Goal: Information Seeking & Learning: Learn about a topic

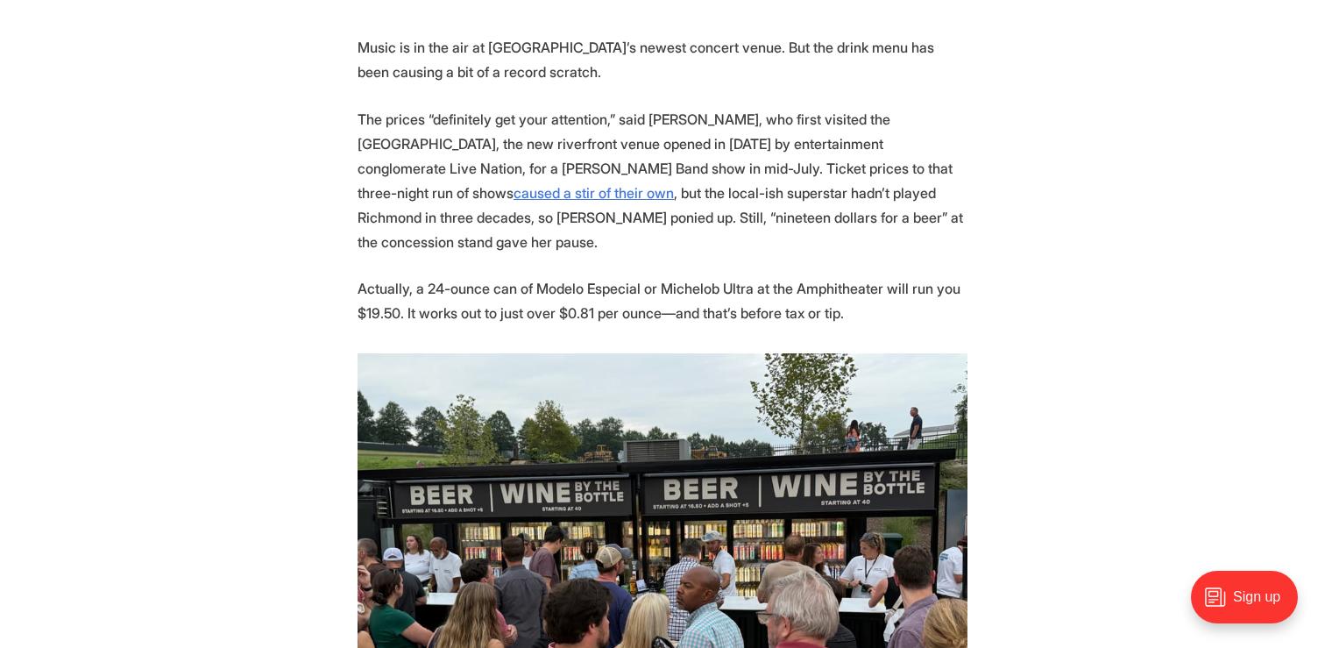
scroll to position [667, 0]
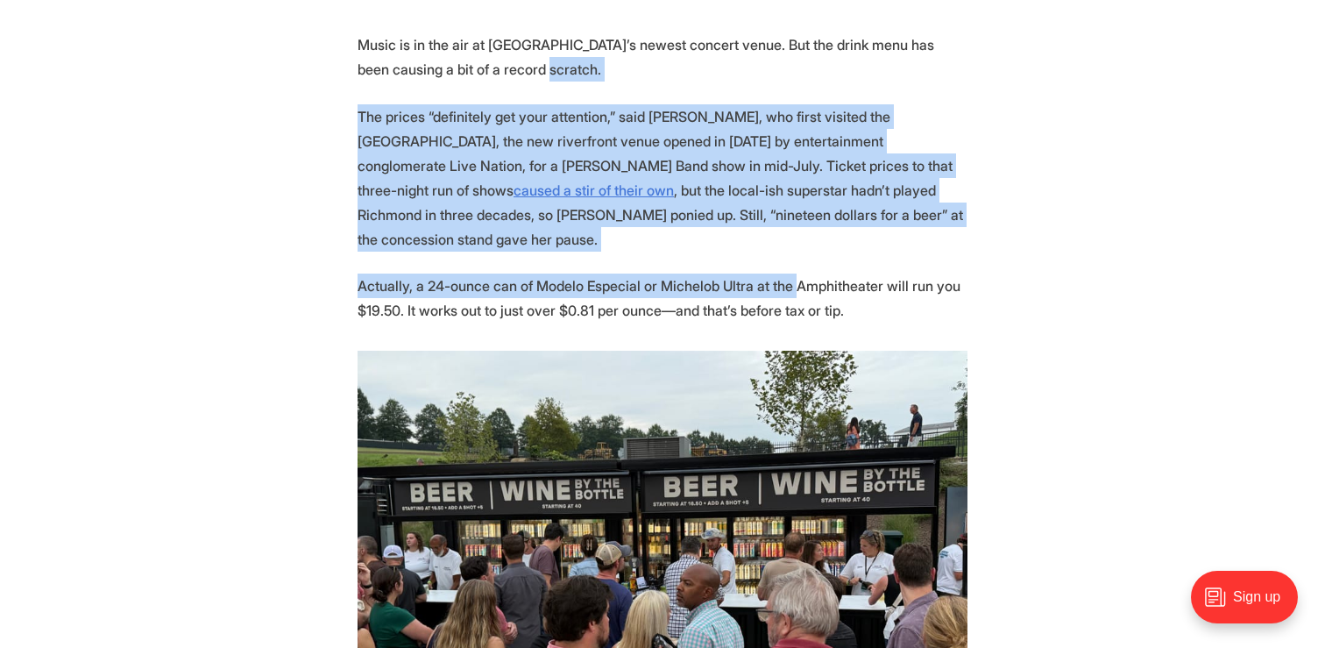
drag, startPoint x: 646, startPoint y: 87, endPoint x: 785, endPoint y: 254, distance: 217.8
click at [785, 273] on p "Actually, a 24-ounce can of Modelo Especial or Michelob Ultra at the Amphitheat…" at bounding box center [663, 297] width 610 height 49
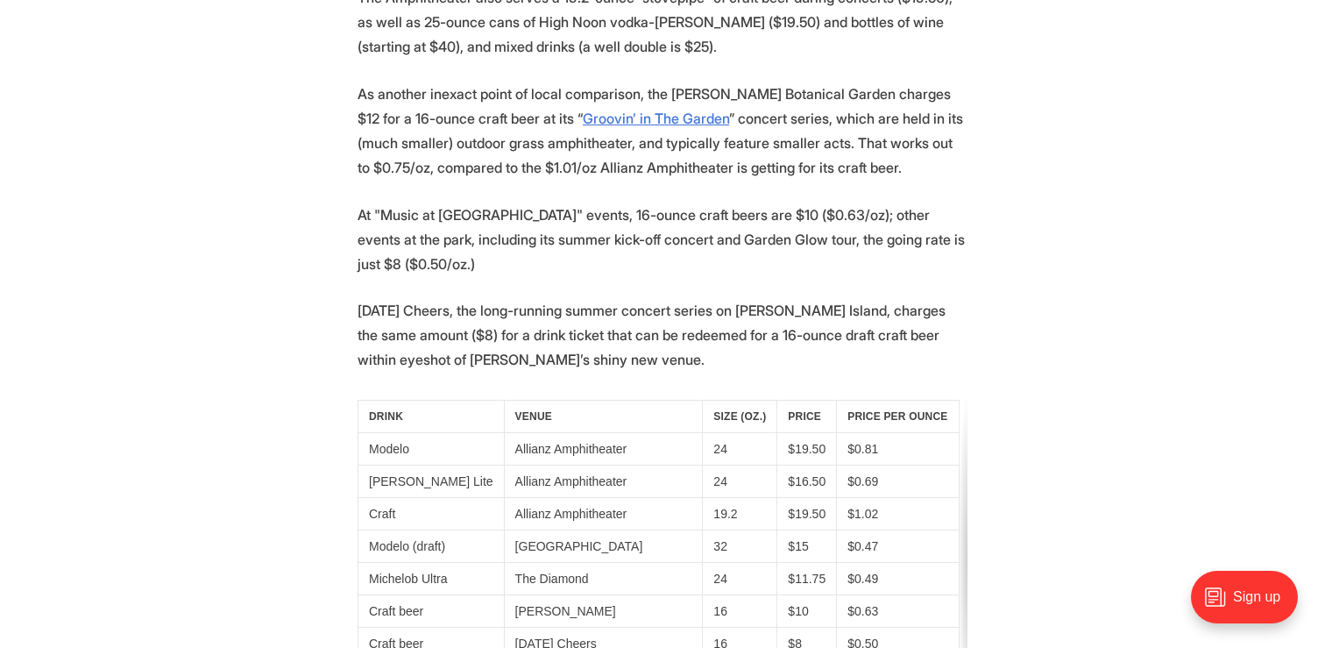
scroll to position [3621, 0]
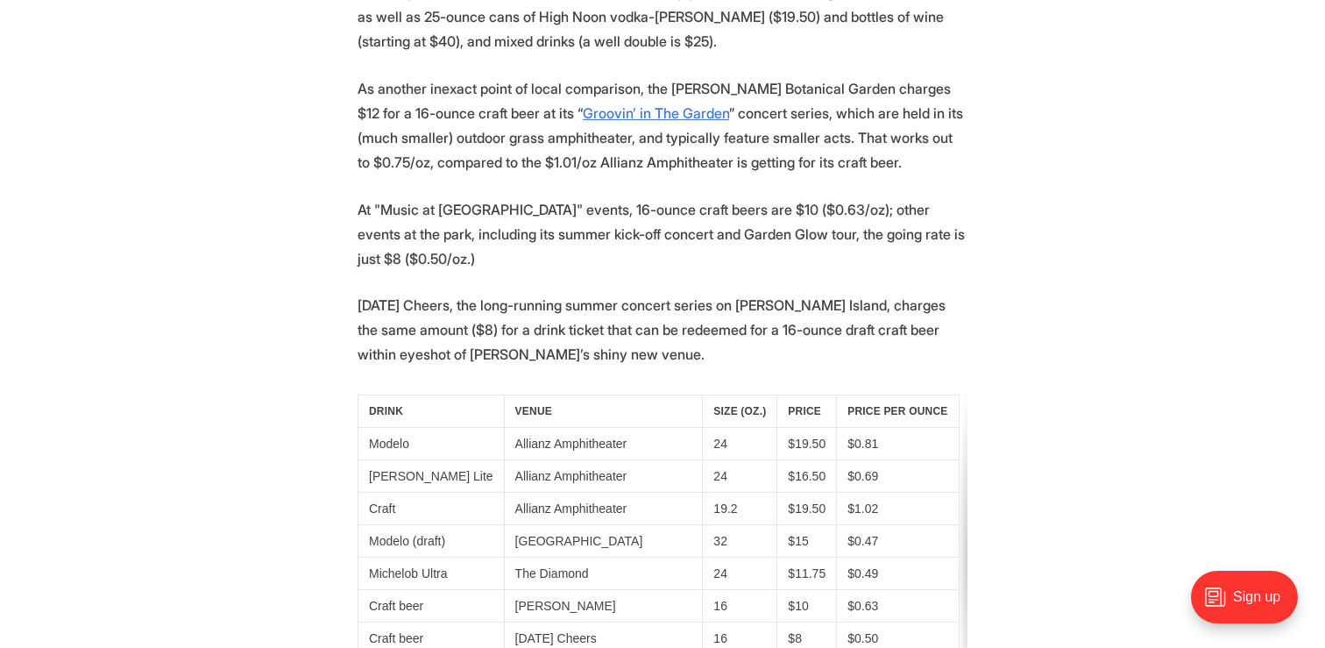
drag, startPoint x: 362, startPoint y: 106, endPoint x: 510, endPoint y: 250, distance: 206.4
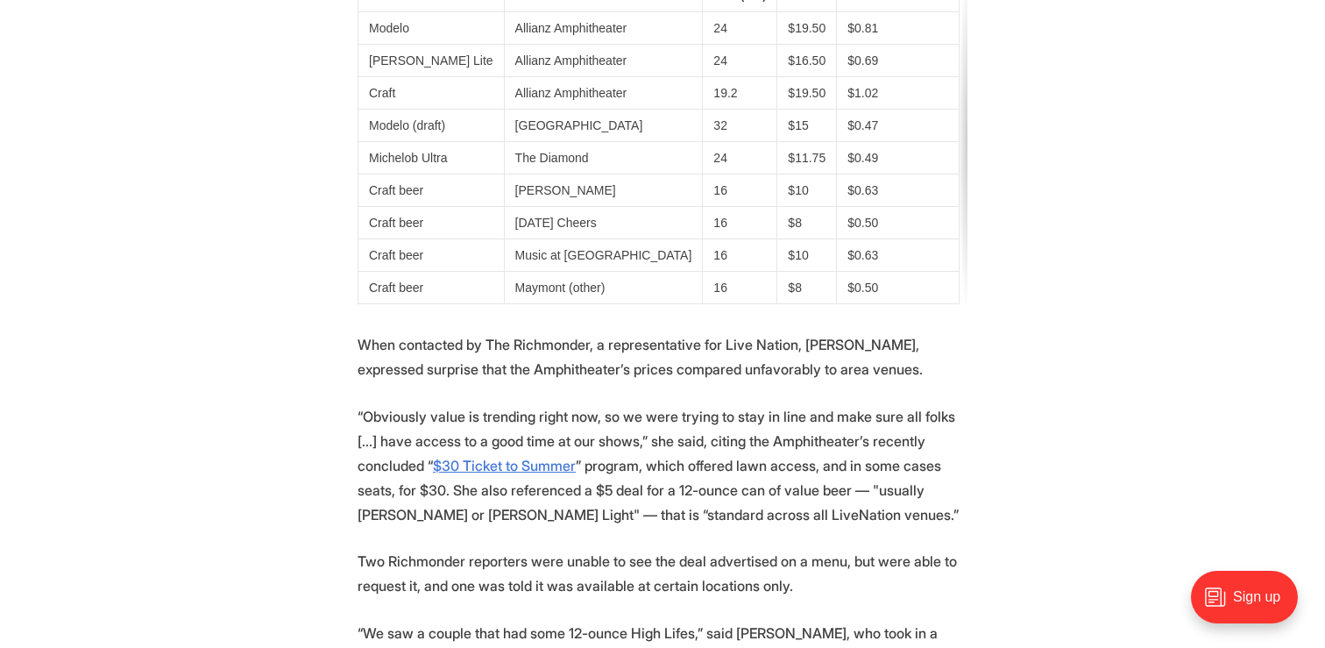
scroll to position [4284, 0]
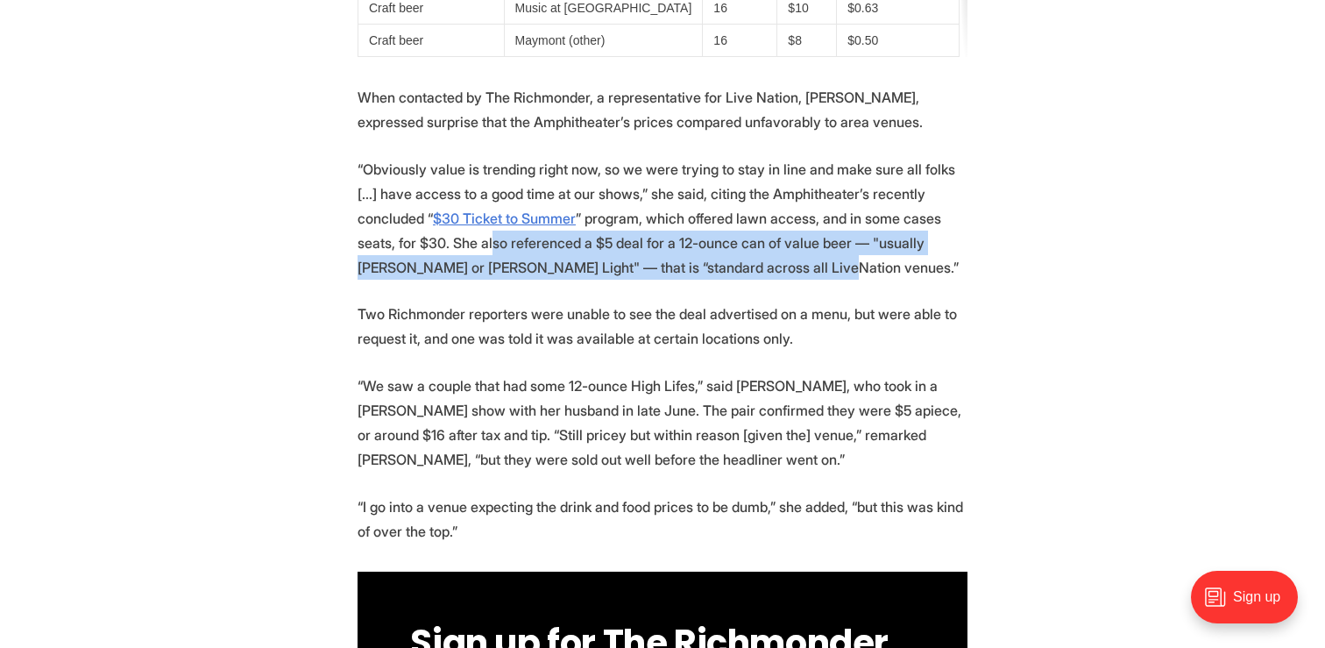
drag, startPoint x: 397, startPoint y: 123, endPoint x: 679, endPoint y: 136, distance: 282.6
click at [679, 157] on p "“Obviously value is trending right now, so we were trying to stay in line and m…" at bounding box center [663, 218] width 610 height 123
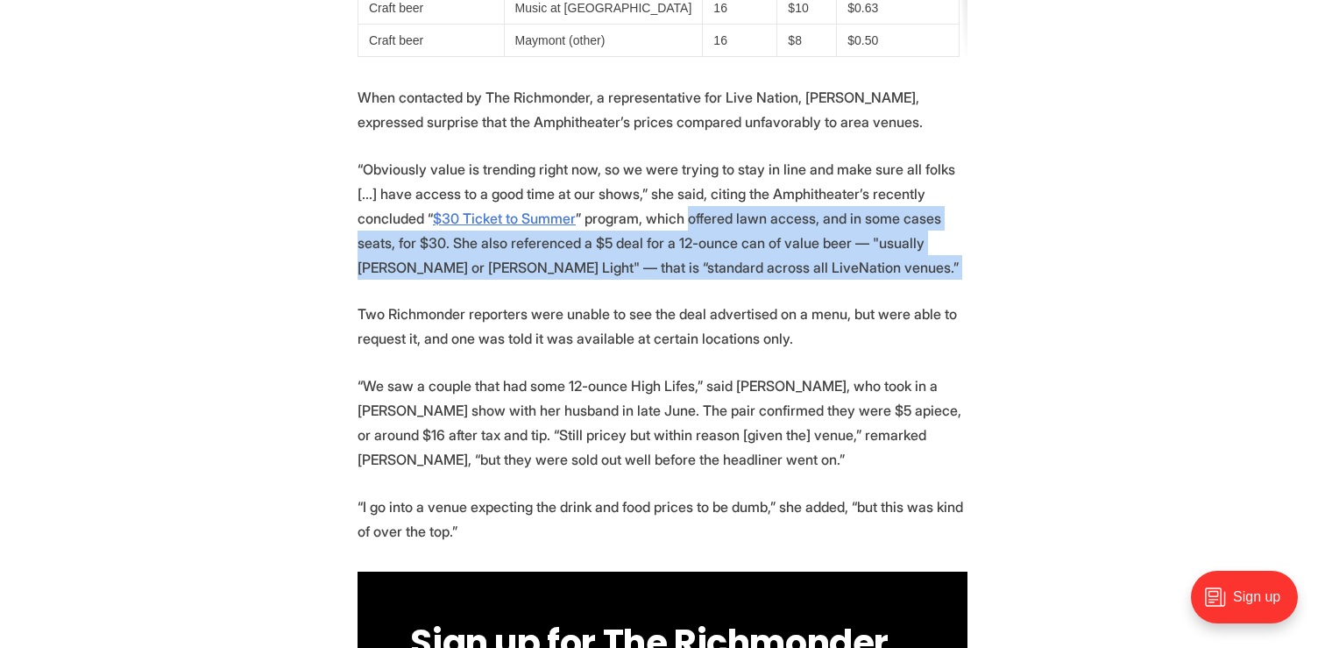
drag, startPoint x: 679, startPoint y: 136, endPoint x: 614, endPoint y: 88, distance: 81.5
click at [614, 157] on p "“Obviously value is trending right now, so we were trying to stay in line and m…" at bounding box center [663, 218] width 610 height 123
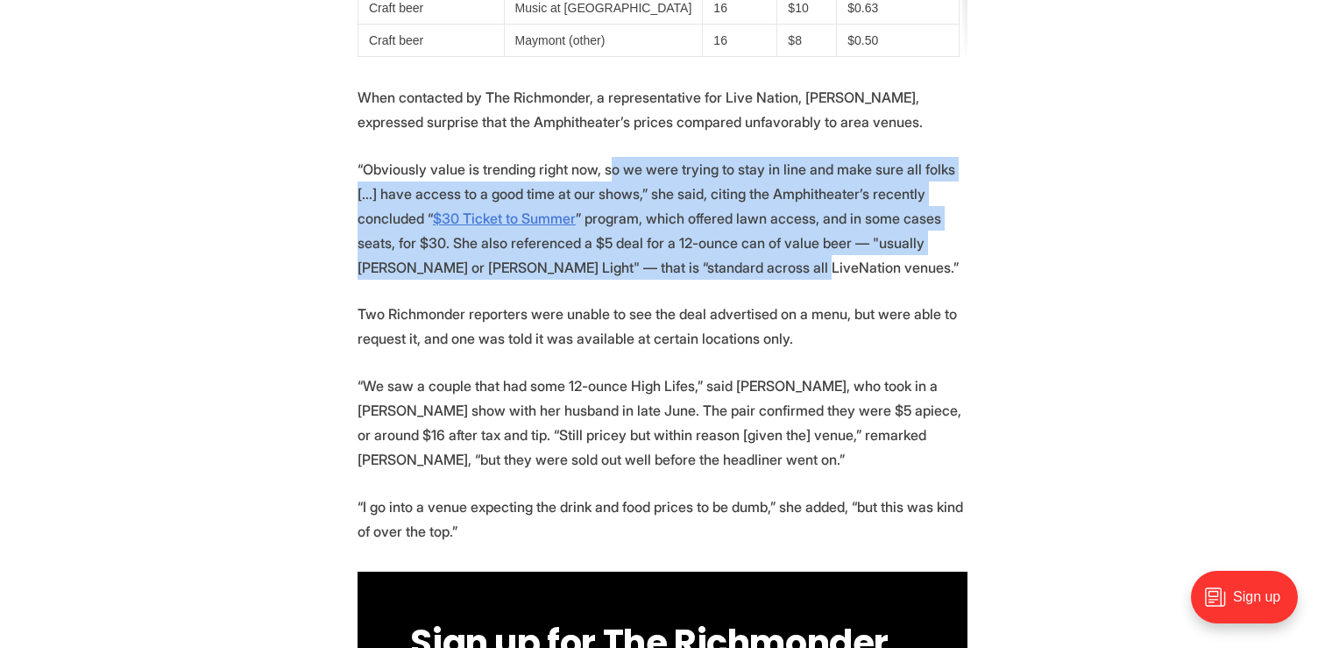
drag, startPoint x: 607, startPoint y: 52, endPoint x: 651, endPoint y: 138, distance: 97.6
click at [652, 157] on p "“Obviously value is trending right now, so we were trying to stay in line and m…" at bounding box center [663, 218] width 610 height 123
click at [651, 157] on p "“Obviously value is trending right now, so we were trying to stay in line and m…" at bounding box center [663, 218] width 610 height 123
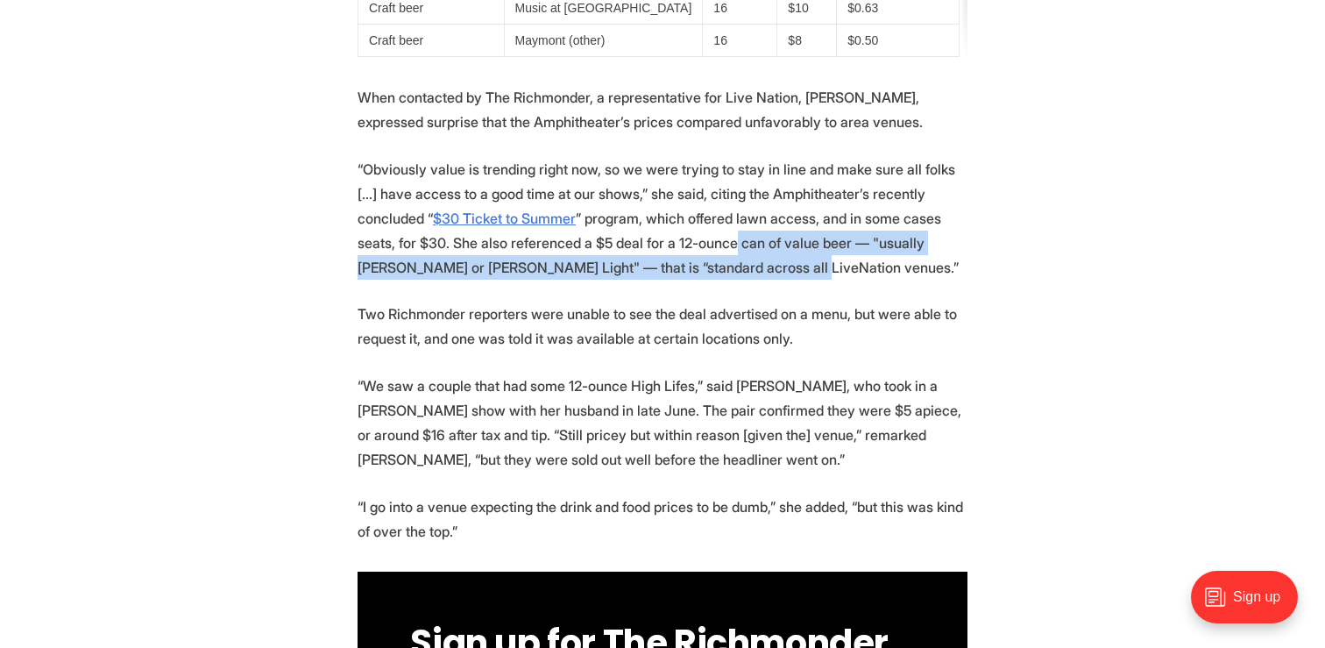
drag, startPoint x: 652, startPoint y: 138, endPoint x: 624, endPoint y: 85, distance: 60.4
click at [628, 157] on p "“Obviously value is trending right now, so we were trying to stay in line and m…" at bounding box center [663, 218] width 610 height 123
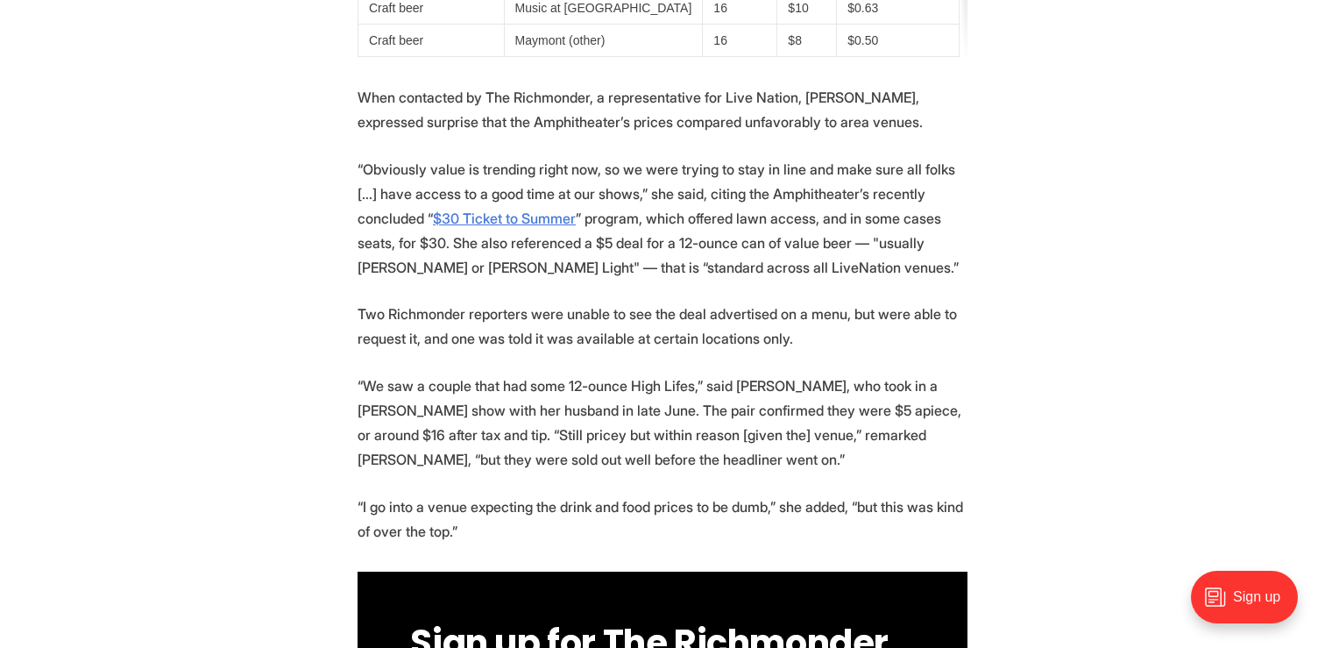
click at [624, 157] on p "“Obviously value is trending right now, so we were trying to stay in line and m…" at bounding box center [663, 218] width 610 height 123
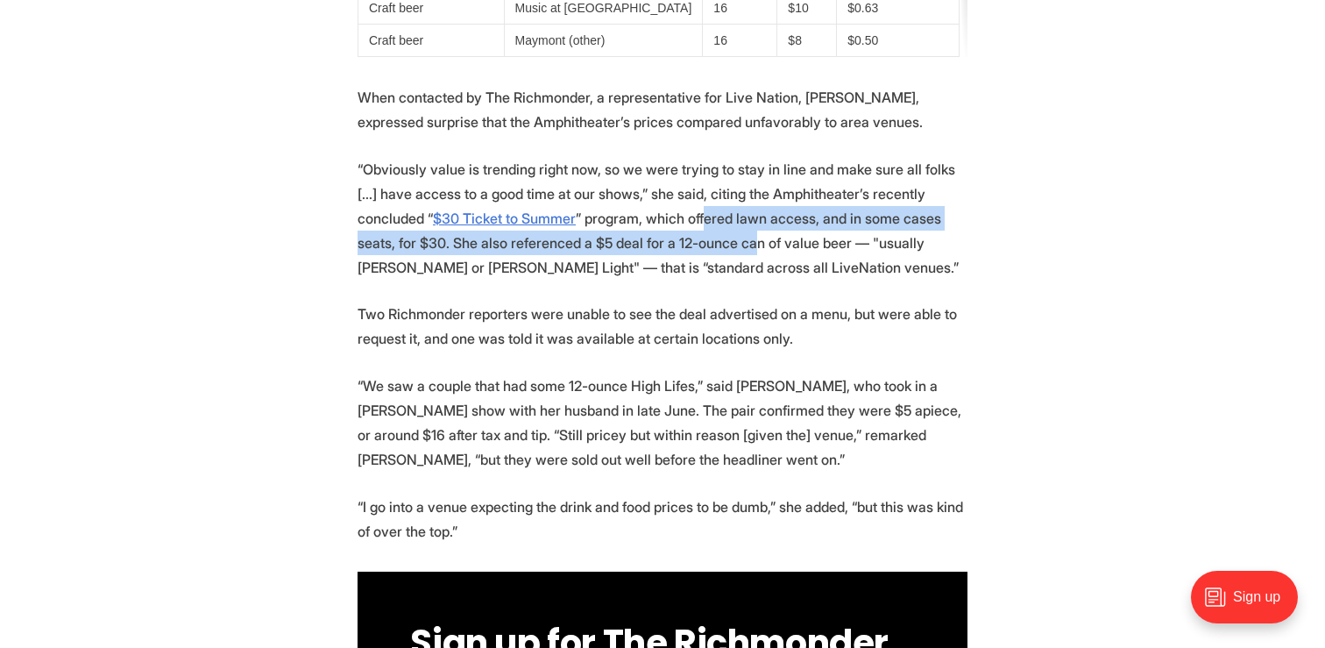
drag, startPoint x: 624, startPoint y: 85, endPoint x: 656, endPoint y: 131, distance: 56.2
click at [656, 157] on p "“Obviously value is trending right now, so we were trying to stay in line and m…" at bounding box center [663, 218] width 610 height 123
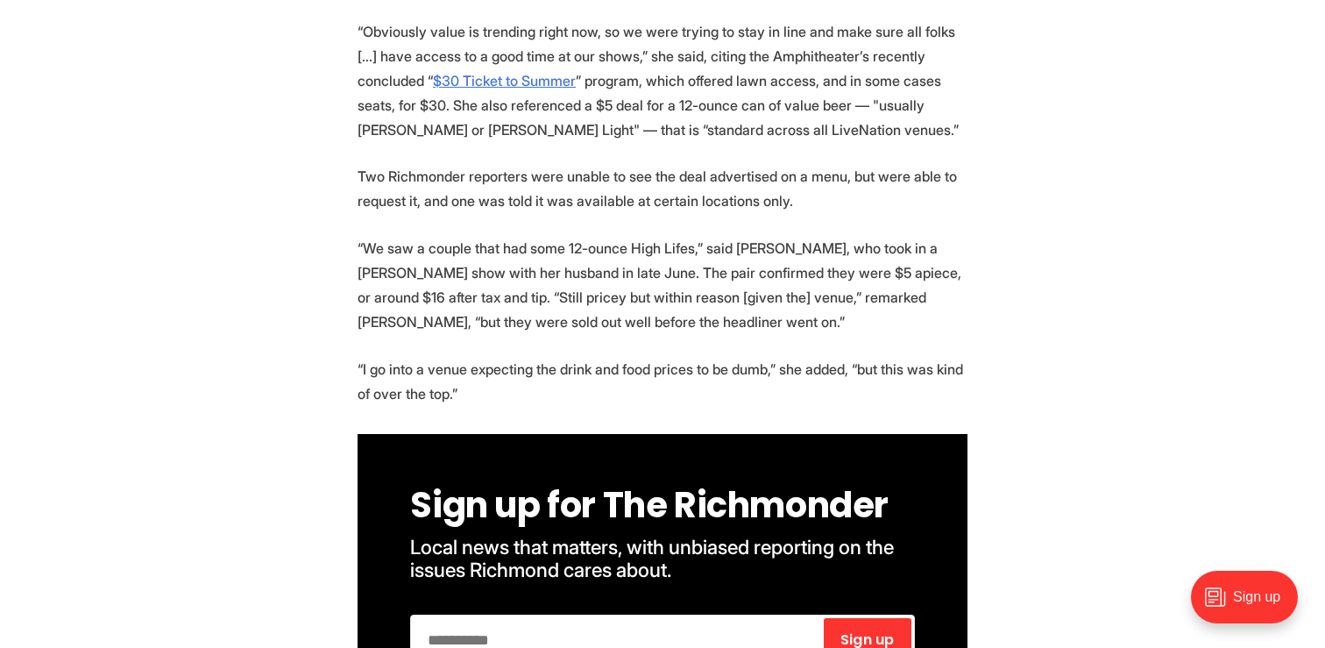
scroll to position [4431, 0]
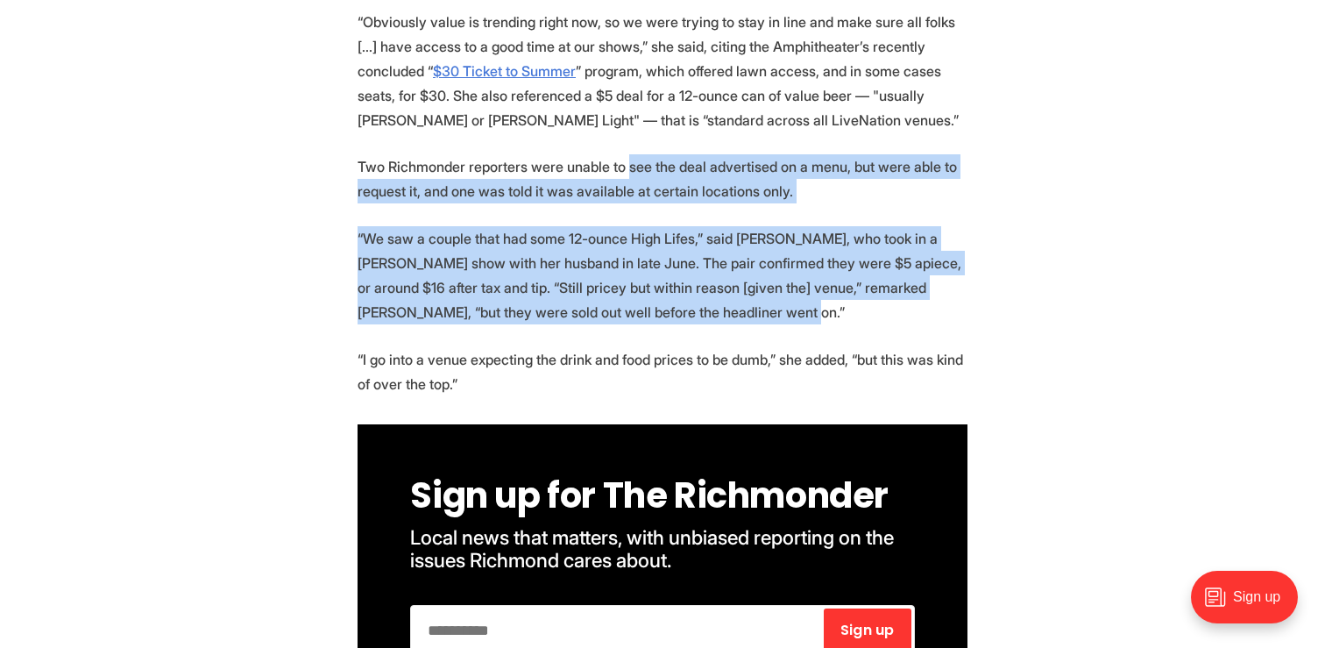
drag, startPoint x: 625, startPoint y: 32, endPoint x: 643, endPoint y: 216, distance: 184.9
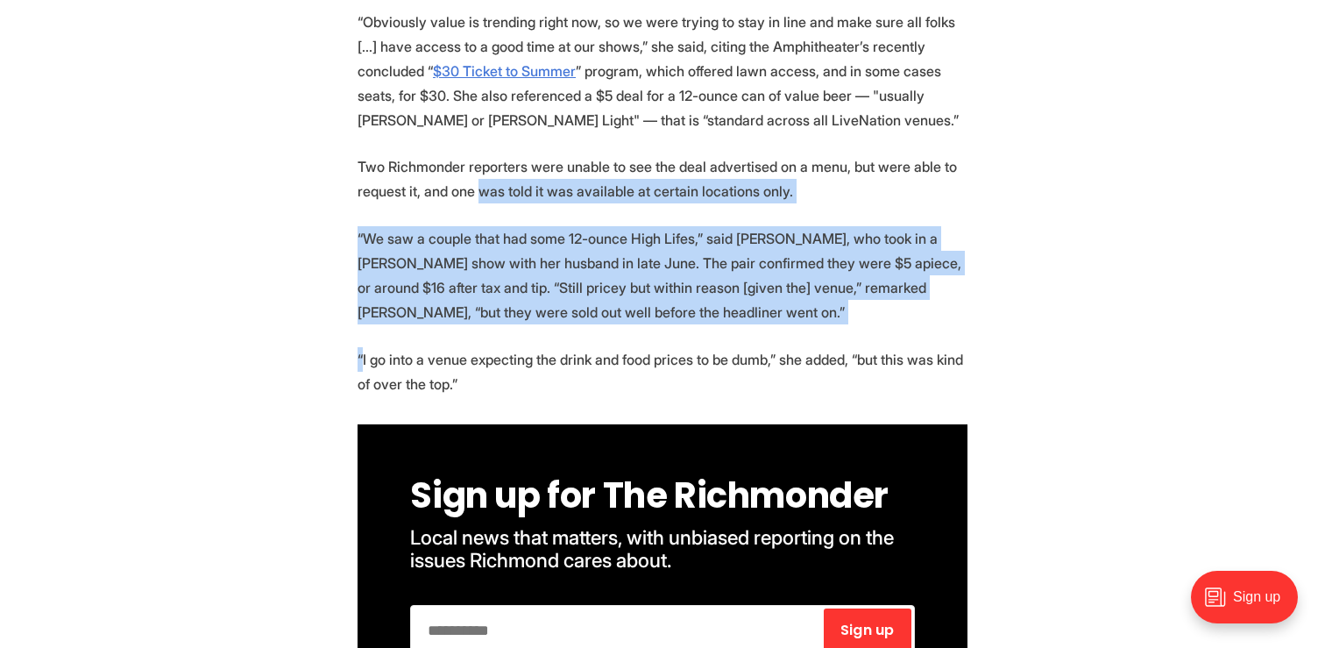
drag, startPoint x: 643, startPoint y: 216, endPoint x: 489, endPoint y: 30, distance: 241.0
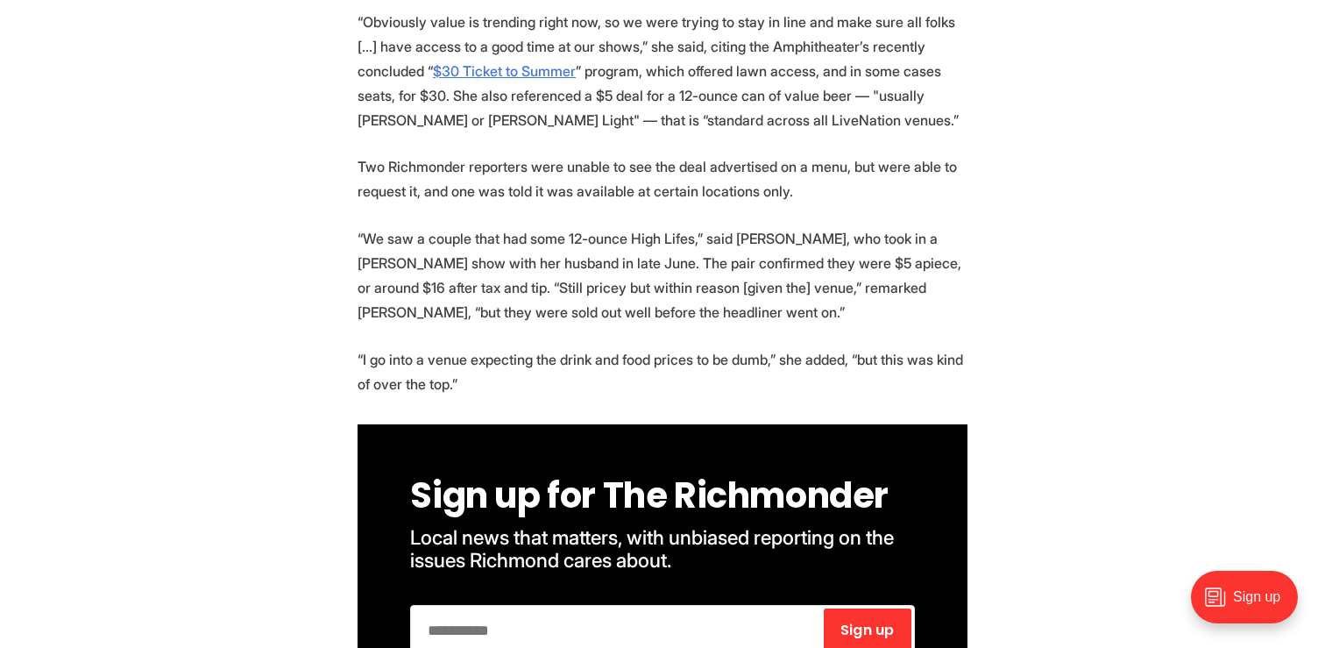
click at [400, 154] on p "Two Richmonder reporters were unable to see the deal advertised on a menu, but …" at bounding box center [663, 178] width 610 height 49
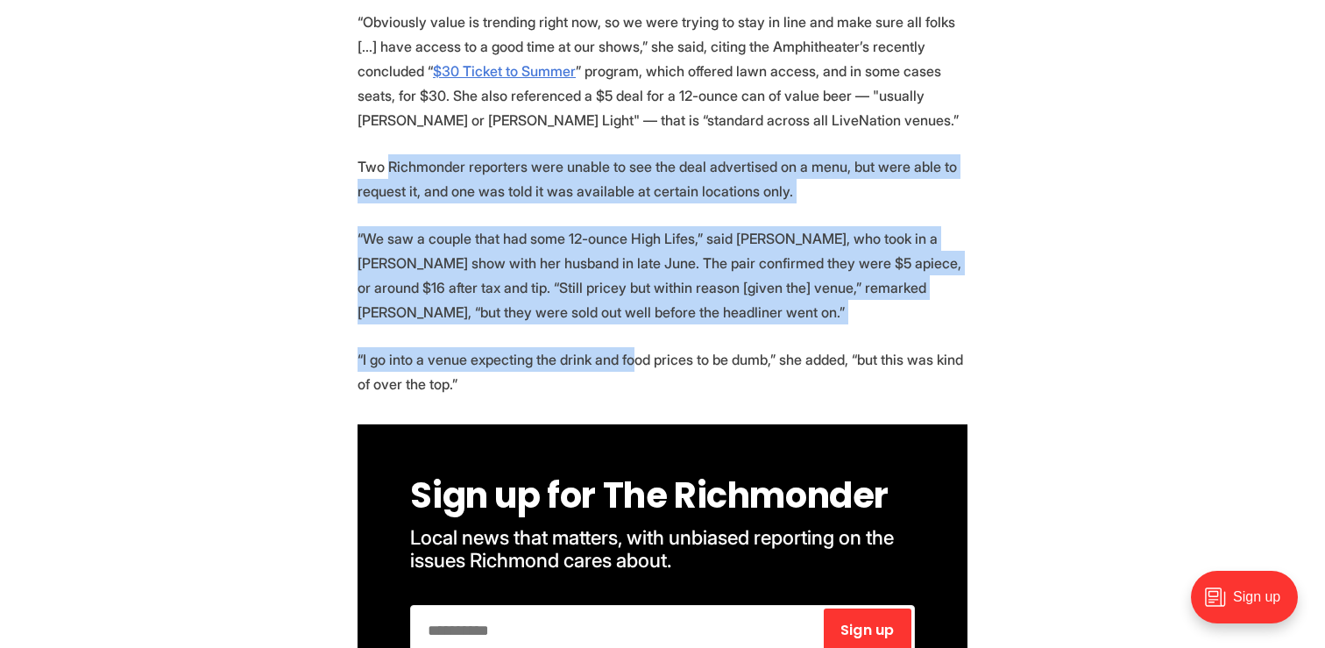
drag, startPoint x: 391, startPoint y: 43, endPoint x: 632, endPoint y: 235, distance: 308.2
click at [632, 347] on p "“I go into a venue expecting the drink and food prices to be dumb,” she added, …" at bounding box center [663, 371] width 610 height 49
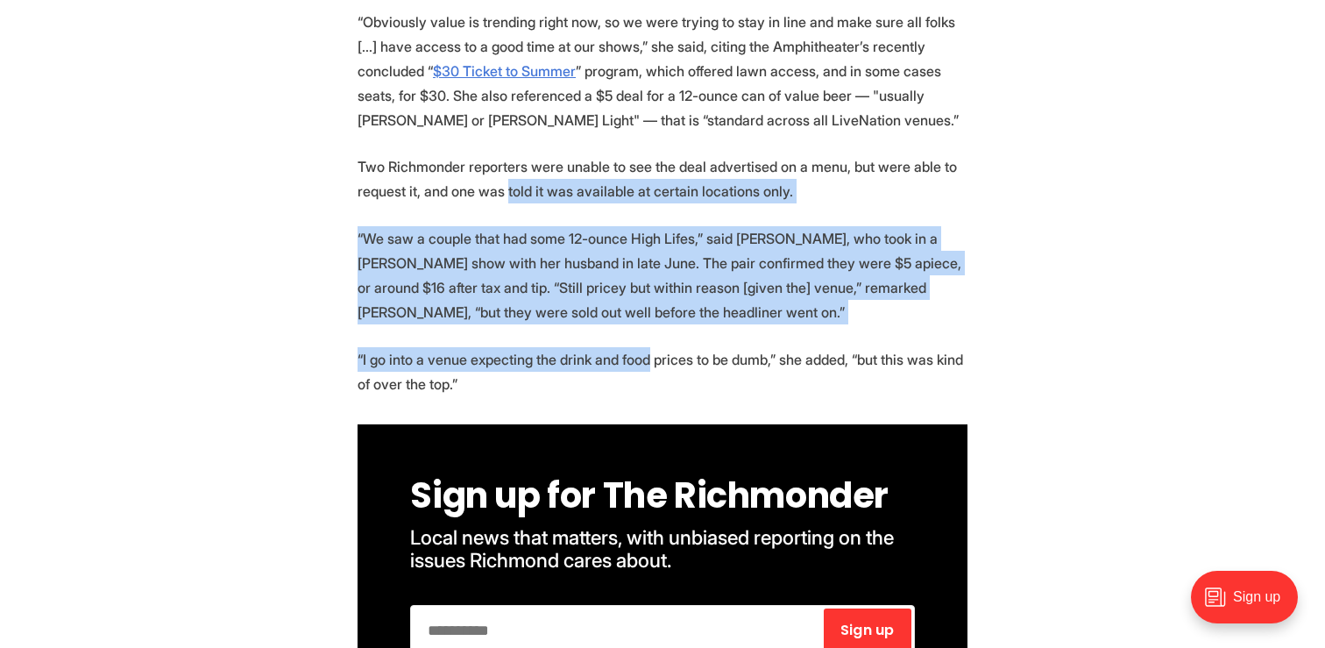
drag, startPoint x: 632, startPoint y: 235, endPoint x: 504, endPoint y: 43, distance: 230.7
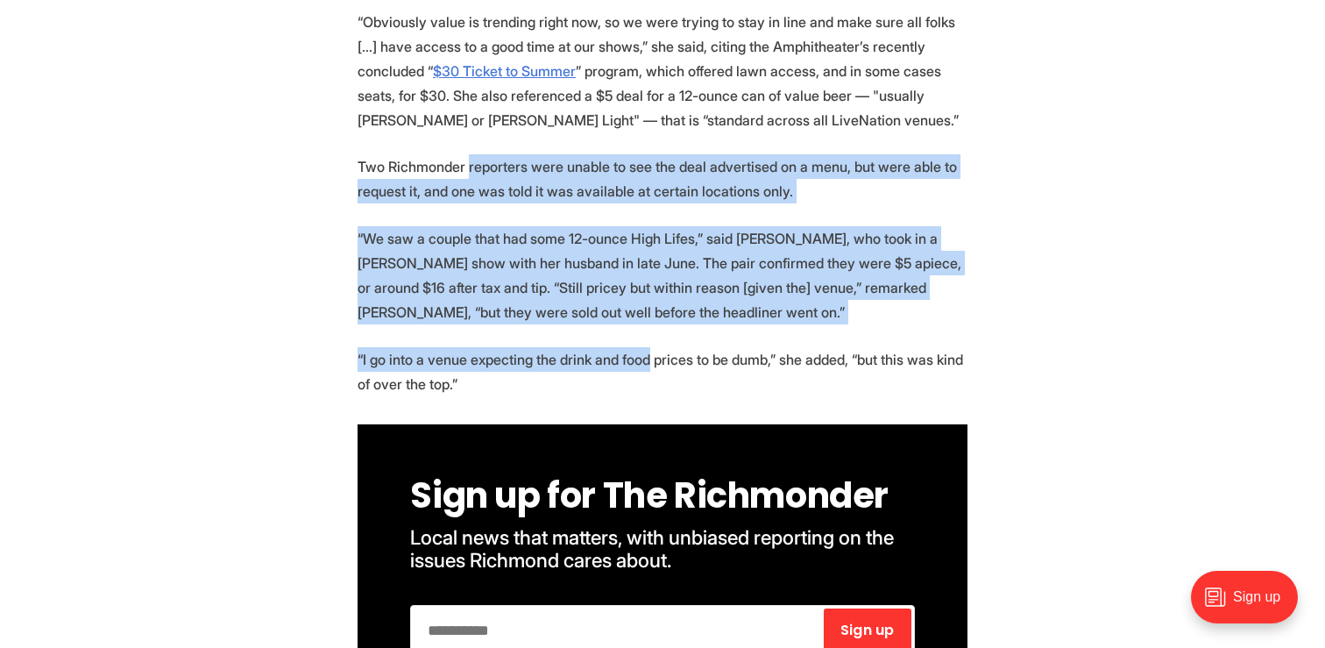
click at [504, 154] on p "Two Richmonder reporters were unable to see the deal advertised on a menu, but …" at bounding box center [663, 178] width 610 height 49
drag, startPoint x: 500, startPoint y: 42, endPoint x: 541, endPoint y: 249, distance: 210.9
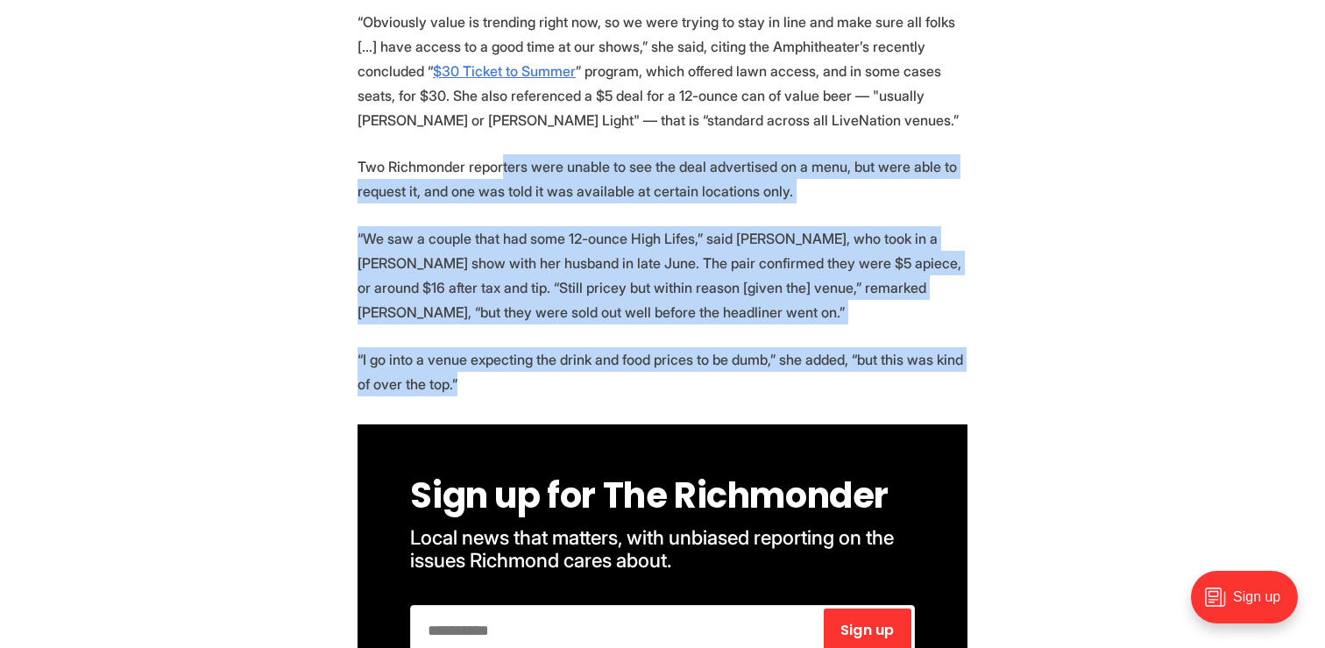
click at [541, 347] on p "“I go into a venue expecting the drink and food prices to be dumb,” she added, …" at bounding box center [663, 371] width 610 height 49
drag, startPoint x: 541, startPoint y: 249, endPoint x: 441, endPoint y: 20, distance: 249.7
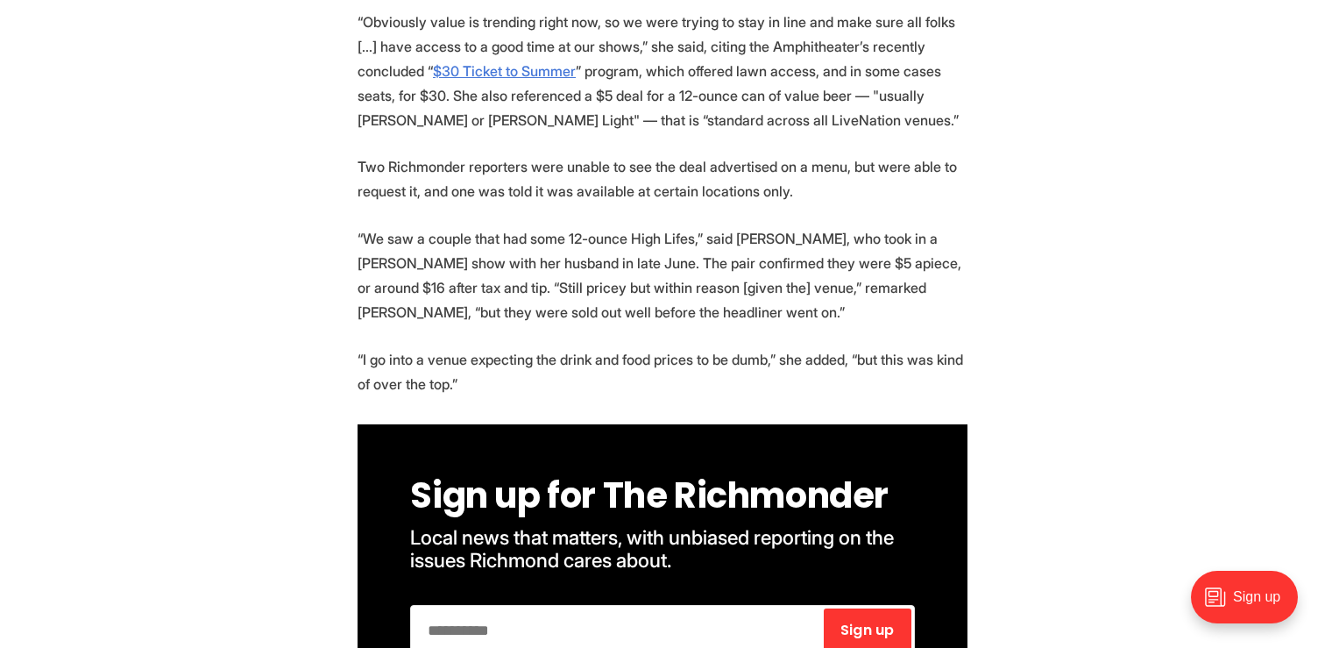
click at [391, 154] on p "Two Richmonder reporters were unable to see the deal advertised on a menu, but …" at bounding box center [663, 178] width 610 height 49
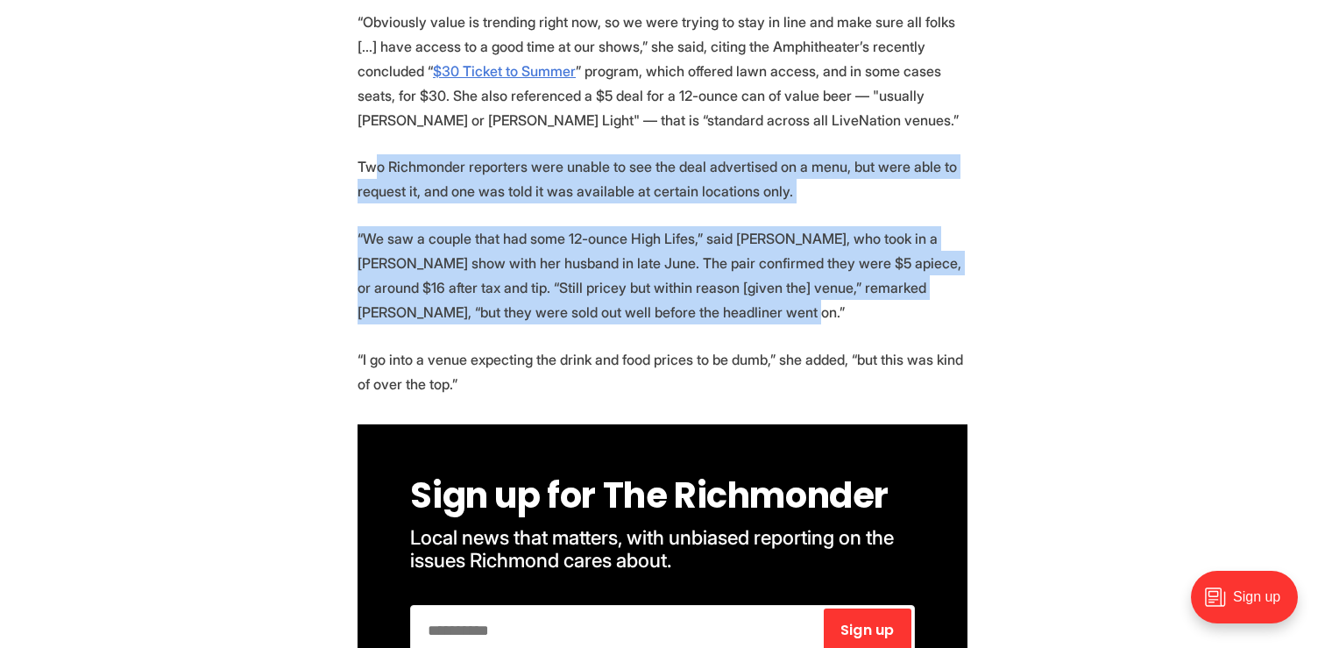
drag, startPoint x: 379, startPoint y: 44, endPoint x: 527, endPoint y: 209, distance: 222.2
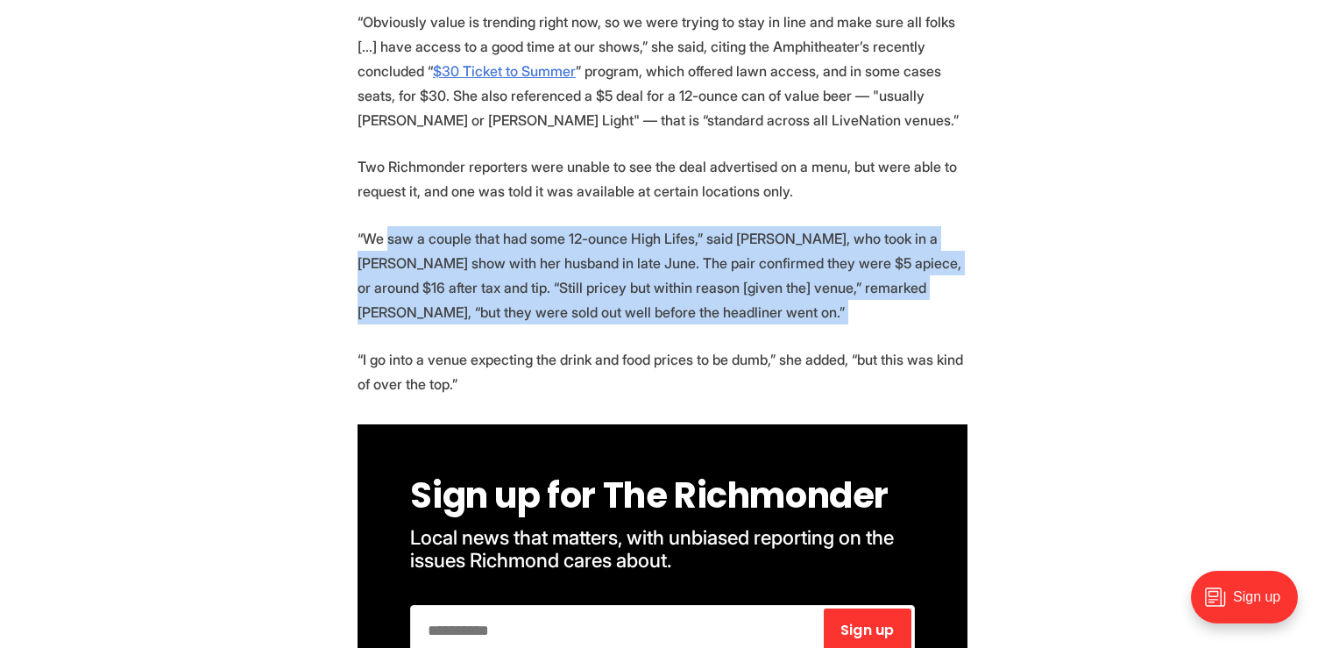
drag, startPoint x: 527, startPoint y: 209, endPoint x: 395, endPoint y: 92, distance: 176.3
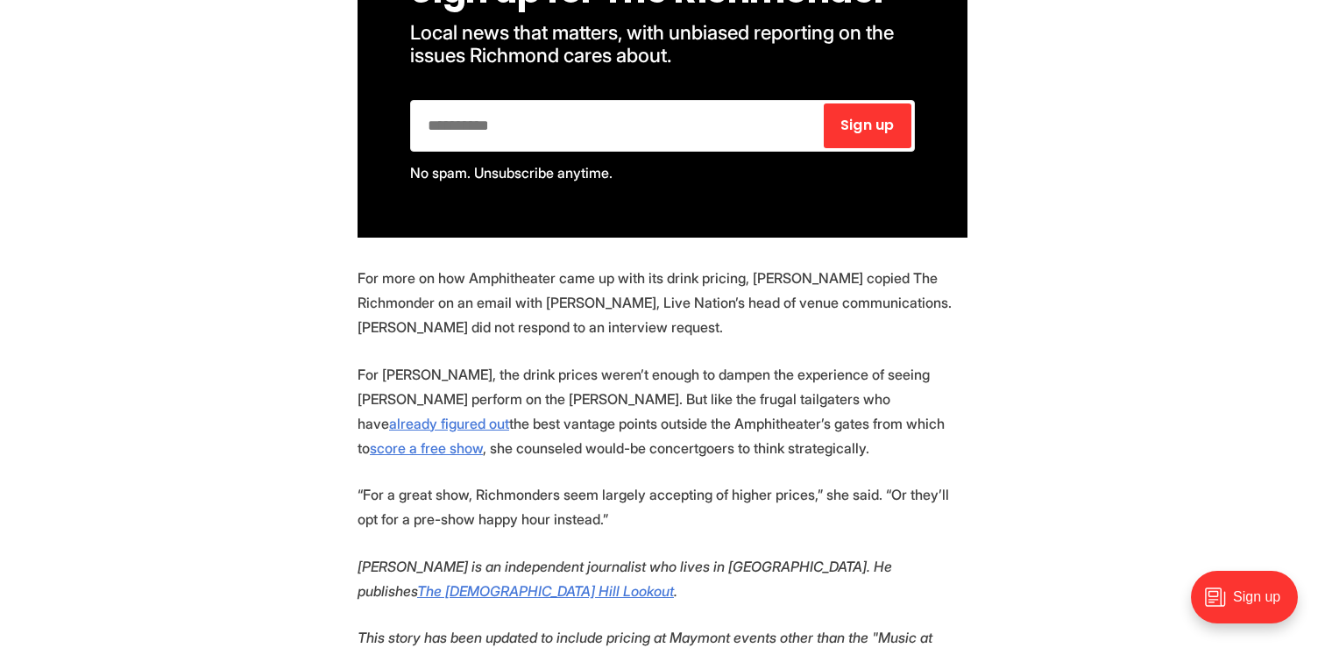
scroll to position [4948, 0]
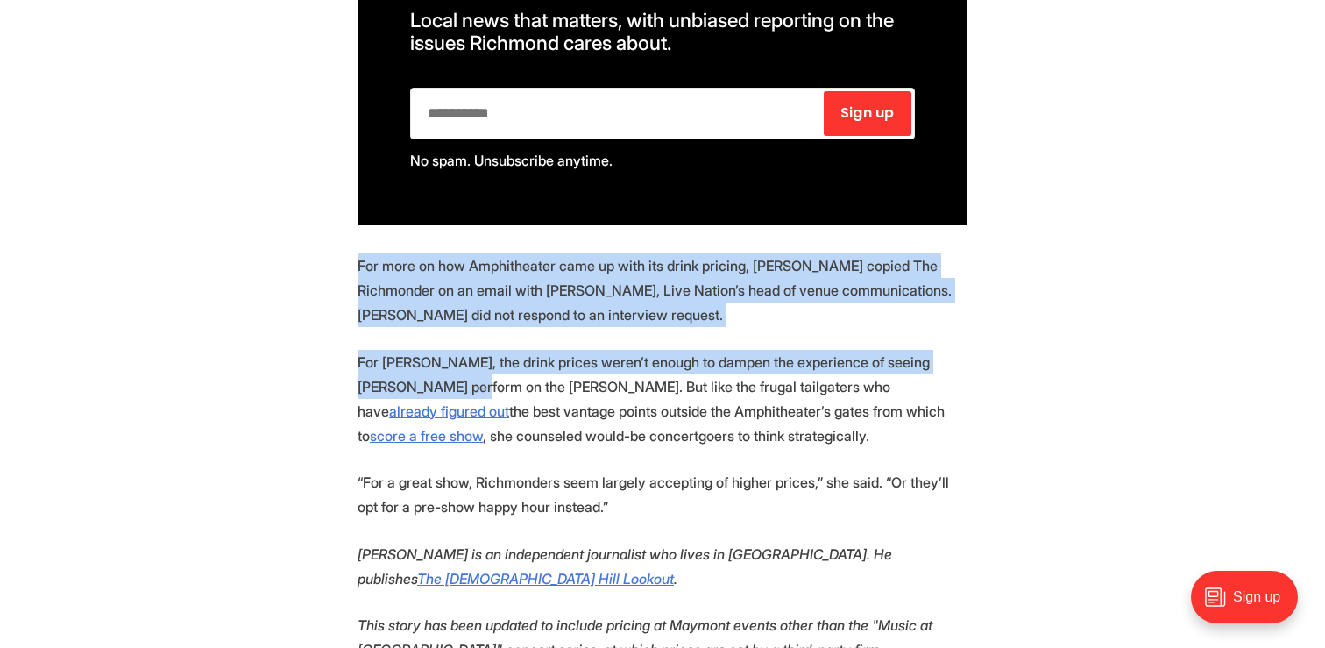
drag, startPoint x: 350, startPoint y: 136, endPoint x: 474, endPoint y: 253, distance: 171.1
click at [474, 350] on p "For [PERSON_NAME], the drink prices weren’t enough to dampen the experience of …" at bounding box center [663, 399] width 610 height 98
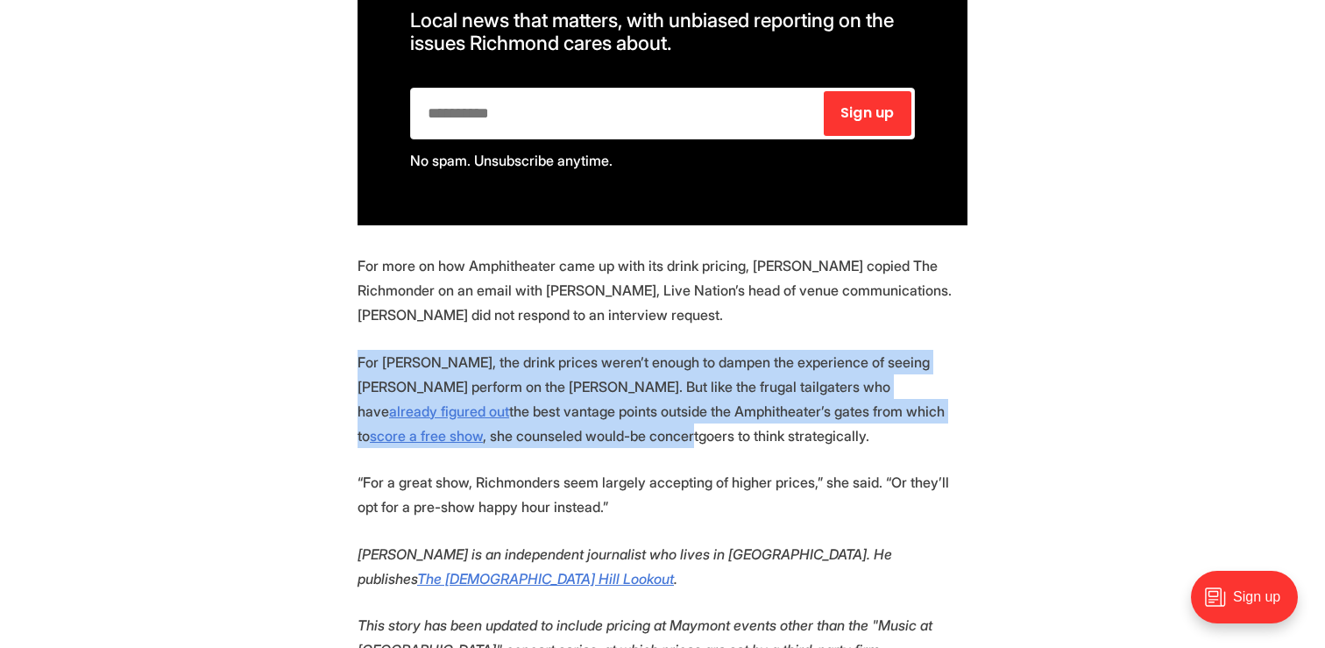
drag, startPoint x: 527, startPoint y: 306, endPoint x: 343, endPoint y: 217, distance: 204.3
drag, startPoint x: 357, startPoint y: 231, endPoint x: 534, endPoint y: 323, distance: 200.0
click at [535, 350] on p "For [PERSON_NAME], the drink prices weren’t enough to dampen the experience of …" at bounding box center [663, 399] width 610 height 98
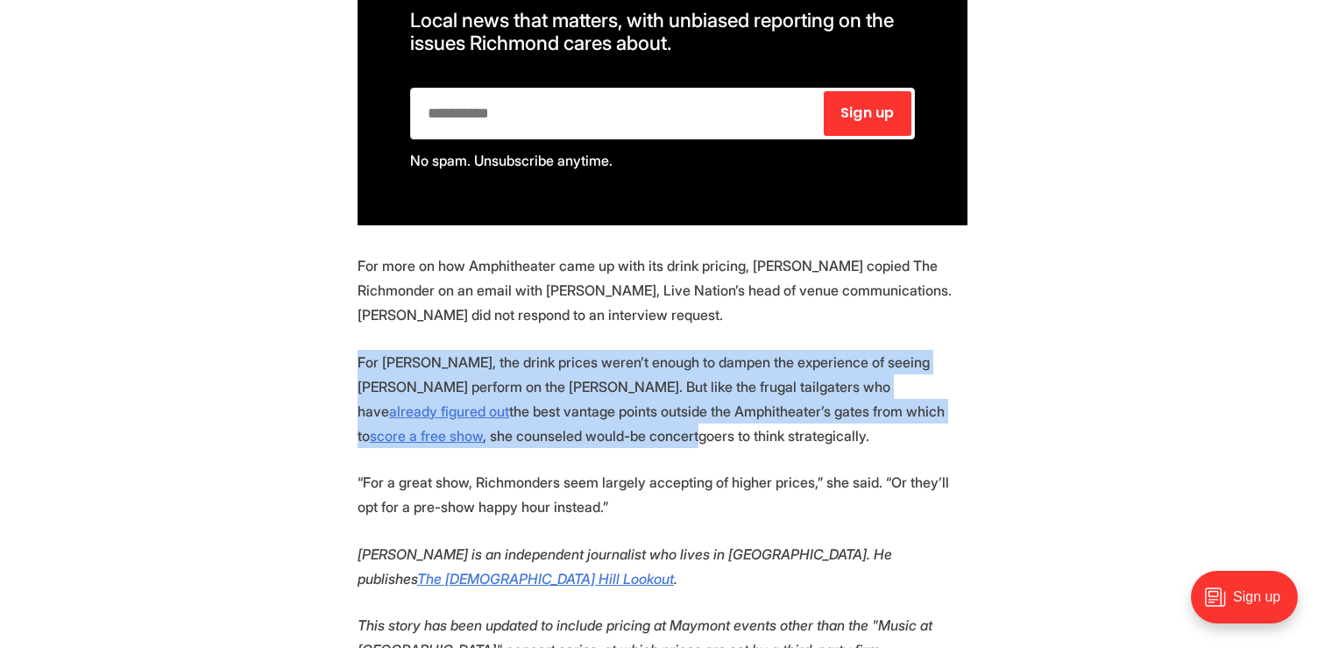
click at [534, 350] on p "For [PERSON_NAME], the drink prices weren’t enough to dampen the experience of …" at bounding box center [663, 399] width 610 height 98
drag, startPoint x: 534, startPoint y: 323, endPoint x: 473, endPoint y: 202, distance: 135.2
click at [490, 350] on p "For [PERSON_NAME], the drink prices weren’t enough to dampen the experience of …" at bounding box center [663, 399] width 610 height 98
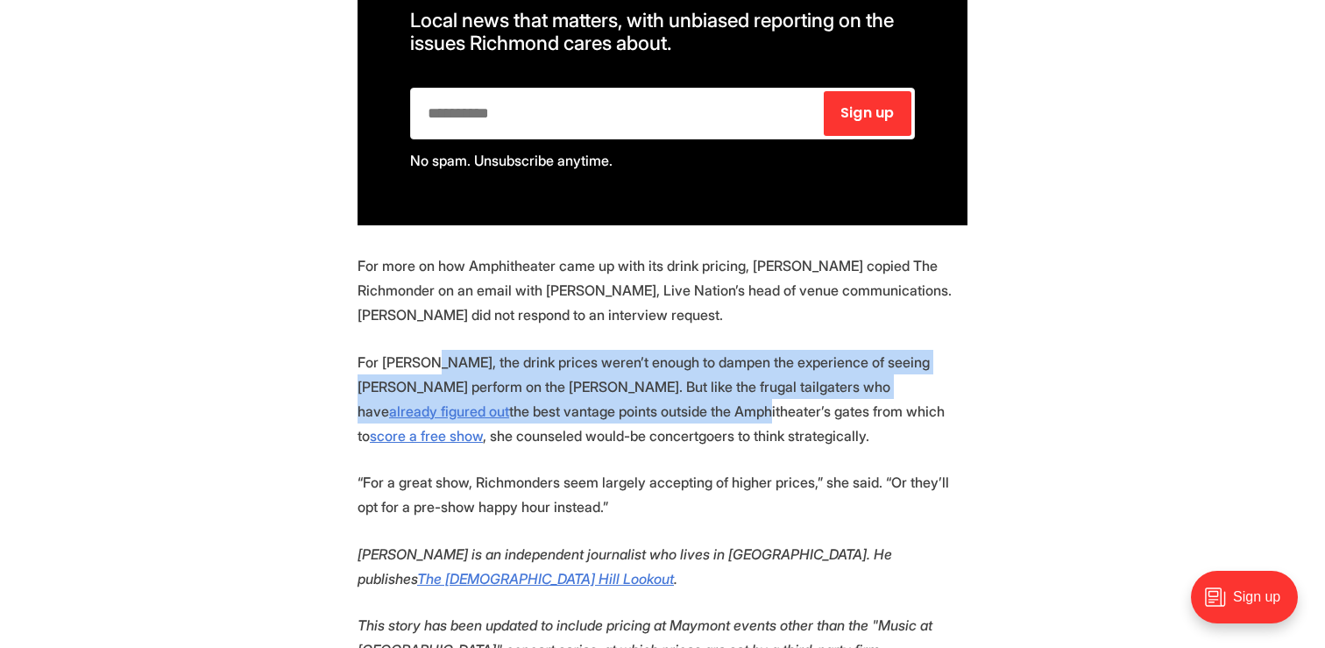
drag, startPoint x: 439, startPoint y: 238, endPoint x: 584, endPoint y: 295, distance: 155.4
click at [584, 350] on p "For [PERSON_NAME], the drink prices weren’t enough to dampen the experience of …" at bounding box center [663, 399] width 610 height 98
drag, startPoint x: 580, startPoint y: 293, endPoint x: 504, endPoint y: 219, distance: 106.0
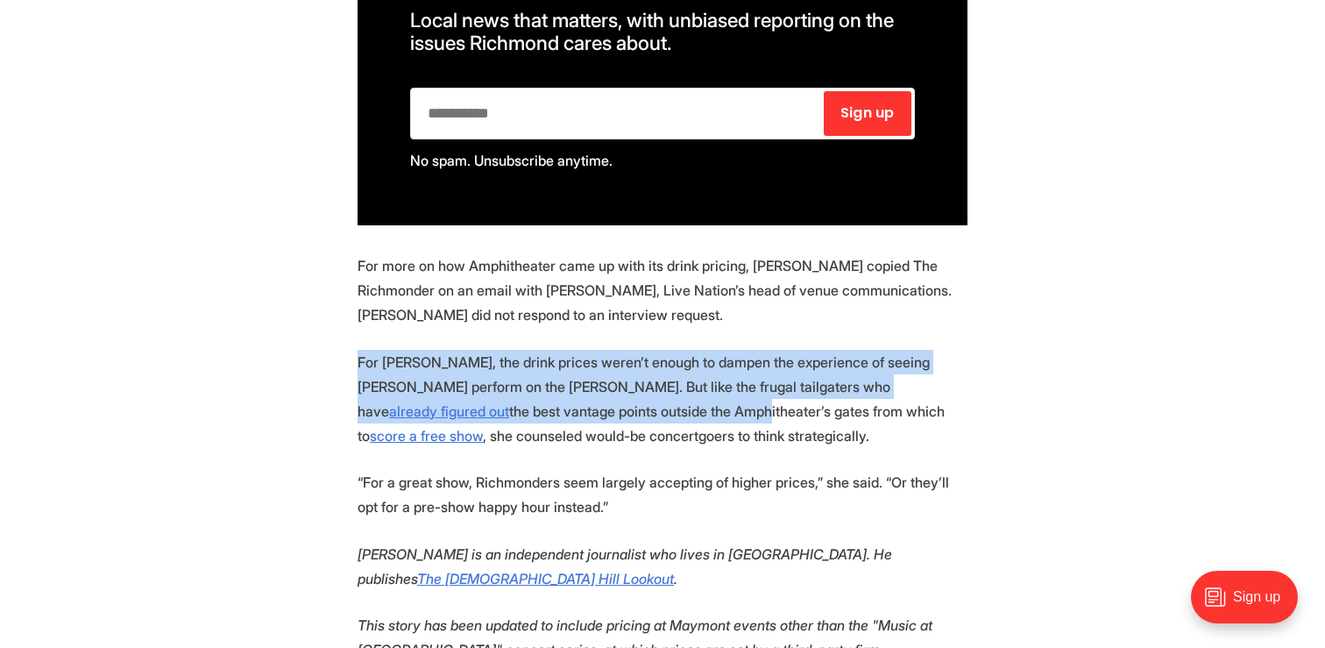
click at [484, 350] on p "For [PERSON_NAME], the drink prices weren’t enough to dampen the experience of …" at bounding box center [663, 399] width 610 height 98
drag, startPoint x: 454, startPoint y: 231, endPoint x: 584, endPoint y: 297, distance: 145.4
click at [584, 350] on p "For [PERSON_NAME], the drink prices weren’t enough to dampen the experience of …" at bounding box center [663, 399] width 610 height 98
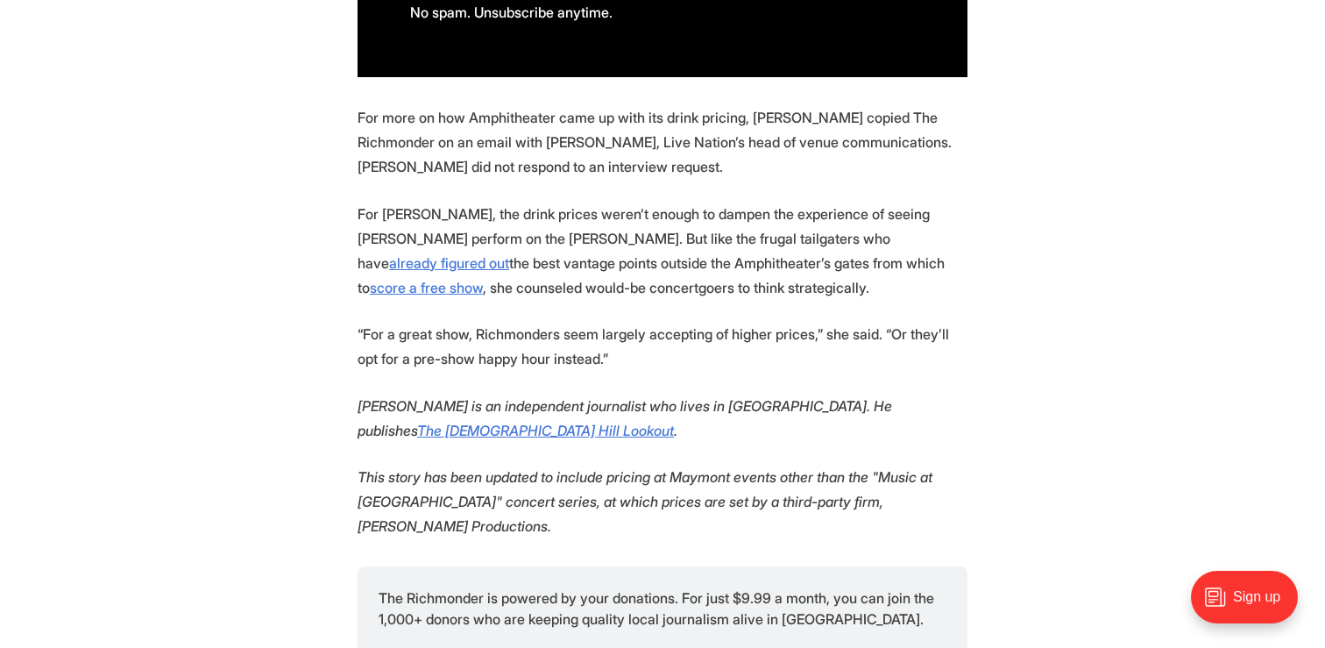
scroll to position [5123, 0]
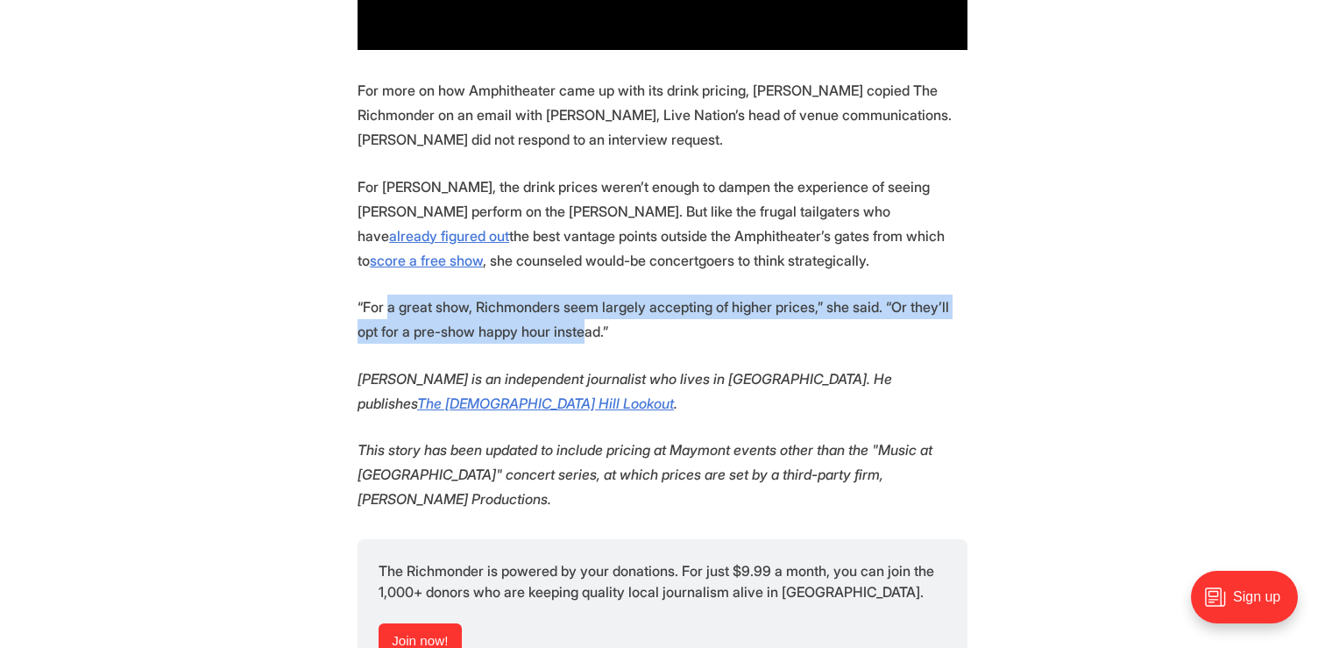
drag, startPoint x: 557, startPoint y: 210, endPoint x: 388, endPoint y: 181, distance: 171.6
click at [388, 295] on p "“For a great show, Richmonders seem largely accepting of higher prices,” she sa…" at bounding box center [663, 319] width 610 height 49
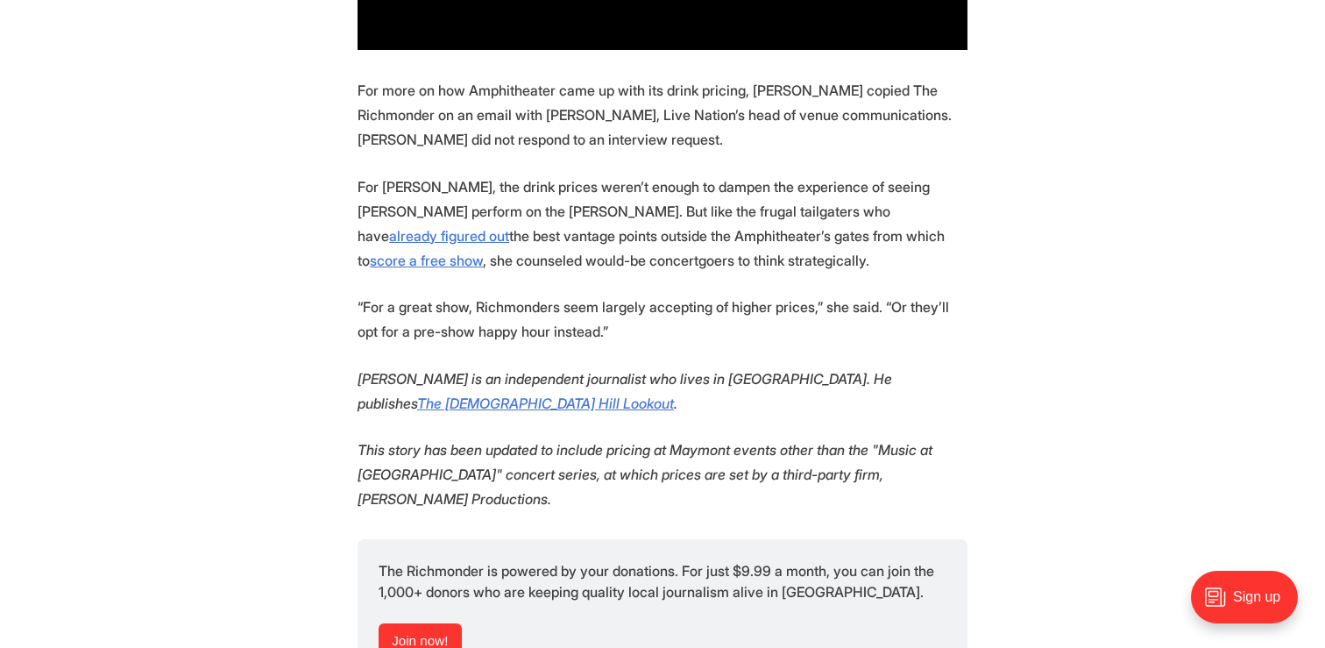
click at [384, 295] on p "“For a great show, Richmonders seem largely accepting of higher prices,” she sa…" at bounding box center [663, 319] width 610 height 49
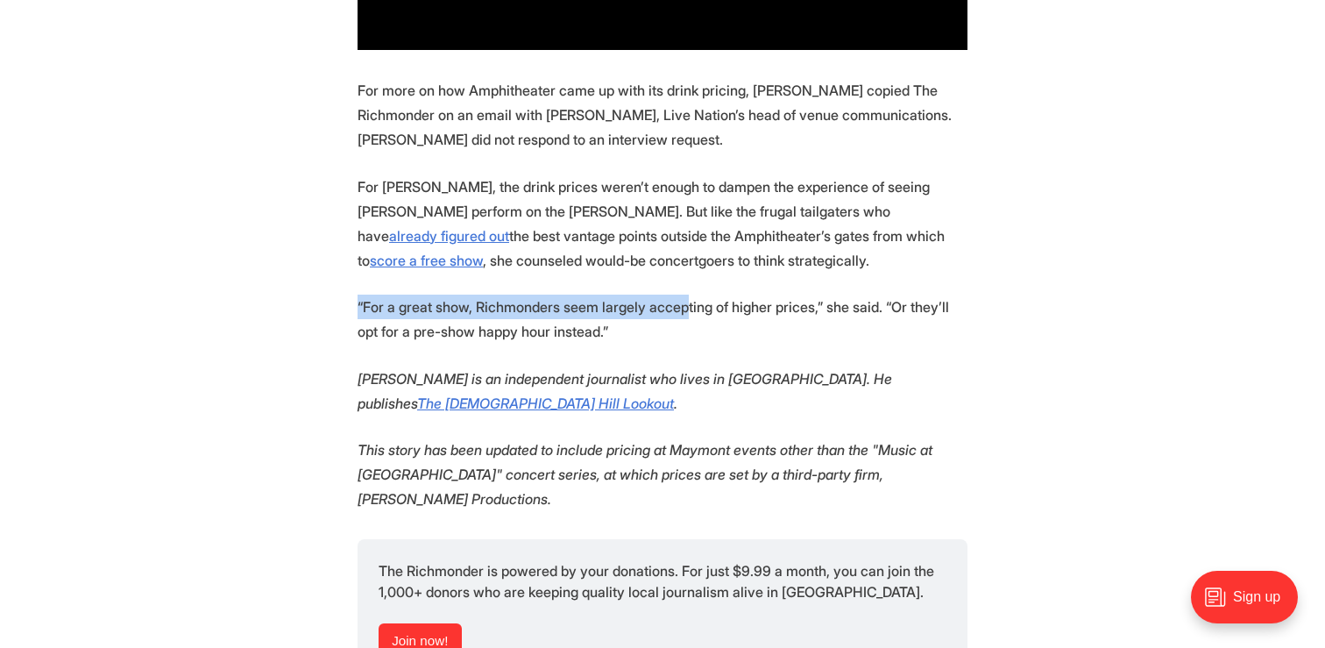
drag, startPoint x: 355, startPoint y: 178, endPoint x: 680, endPoint y: 192, distance: 325.5
click at [680, 295] on p "“For a great show, Richmonders seem largely accepting of higher prices,” she sa…" at bounding box center [663, 319] width 610 height 49
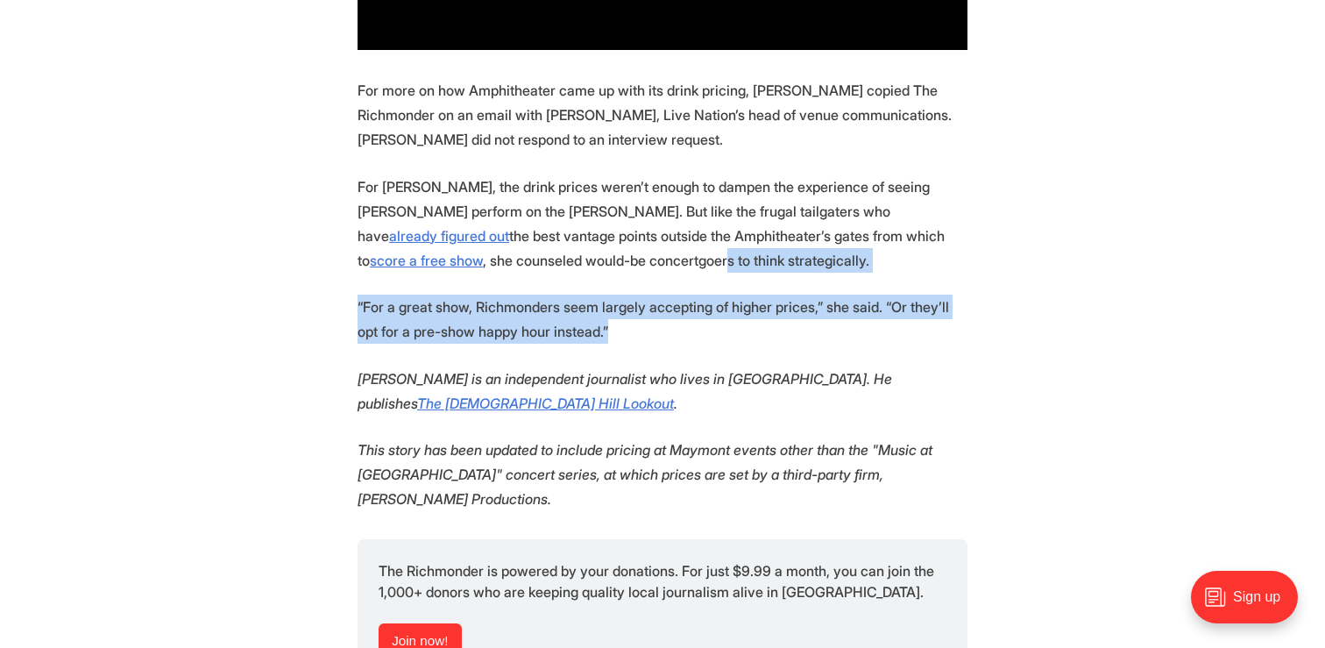
drag, startPoint x: 680, startPoint y: 211, endPoint x: 544, endPoint y: 97, distance: 177.3
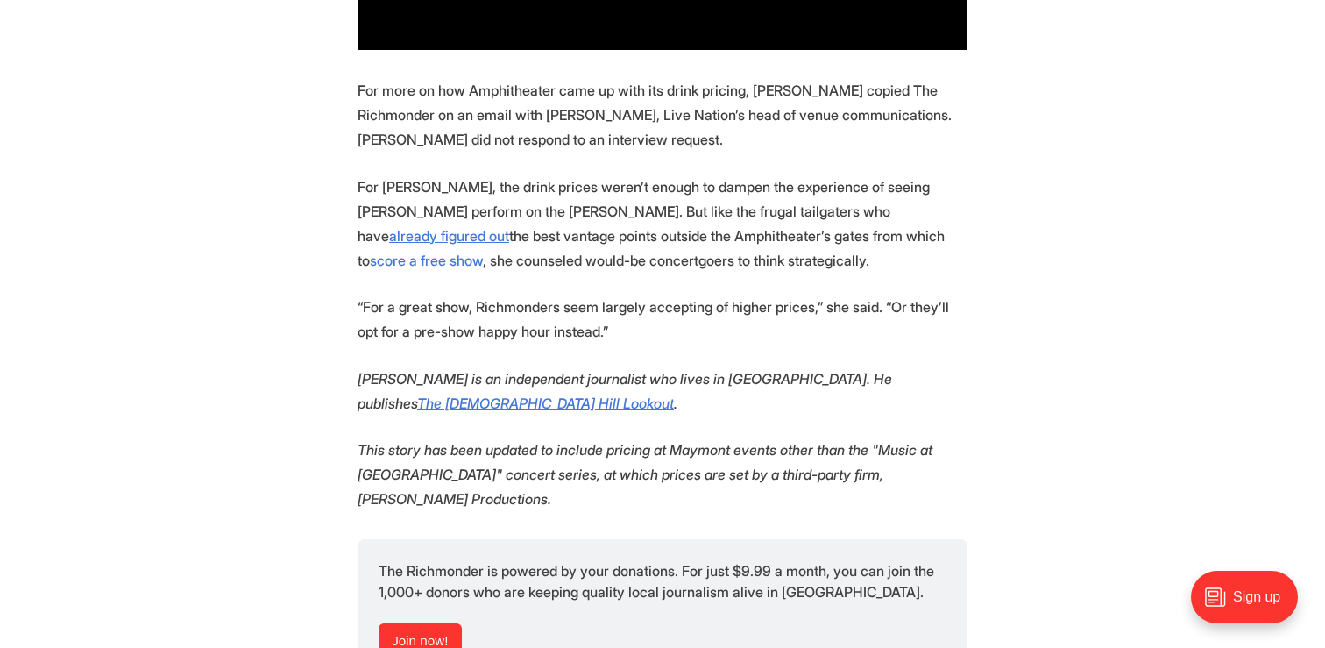
click at [544, 174] on p "For [PERSON_NAME], the drink prices weren’t enough to dampen the experience of …" at bounding box center [663, 223] width 610 height 98
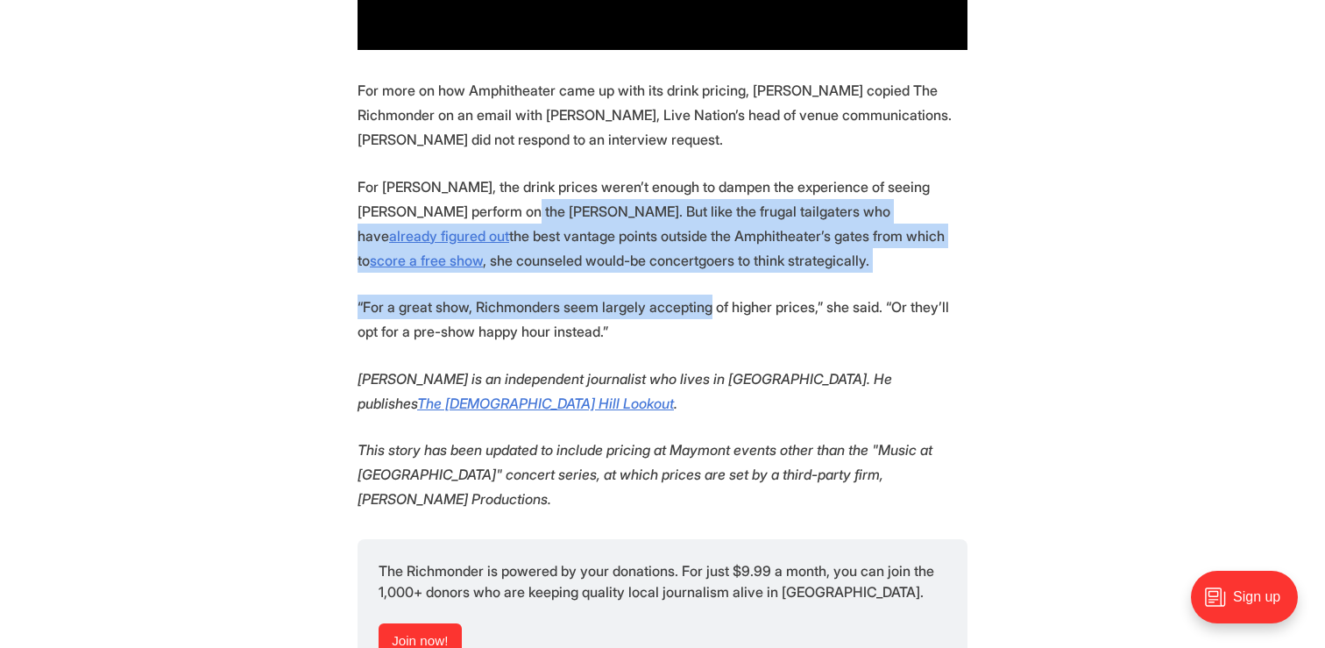
drag, startPoint x: 544, startPoint y: 97, endPoint x: 650, endPoint y: 198, distance: 145.7
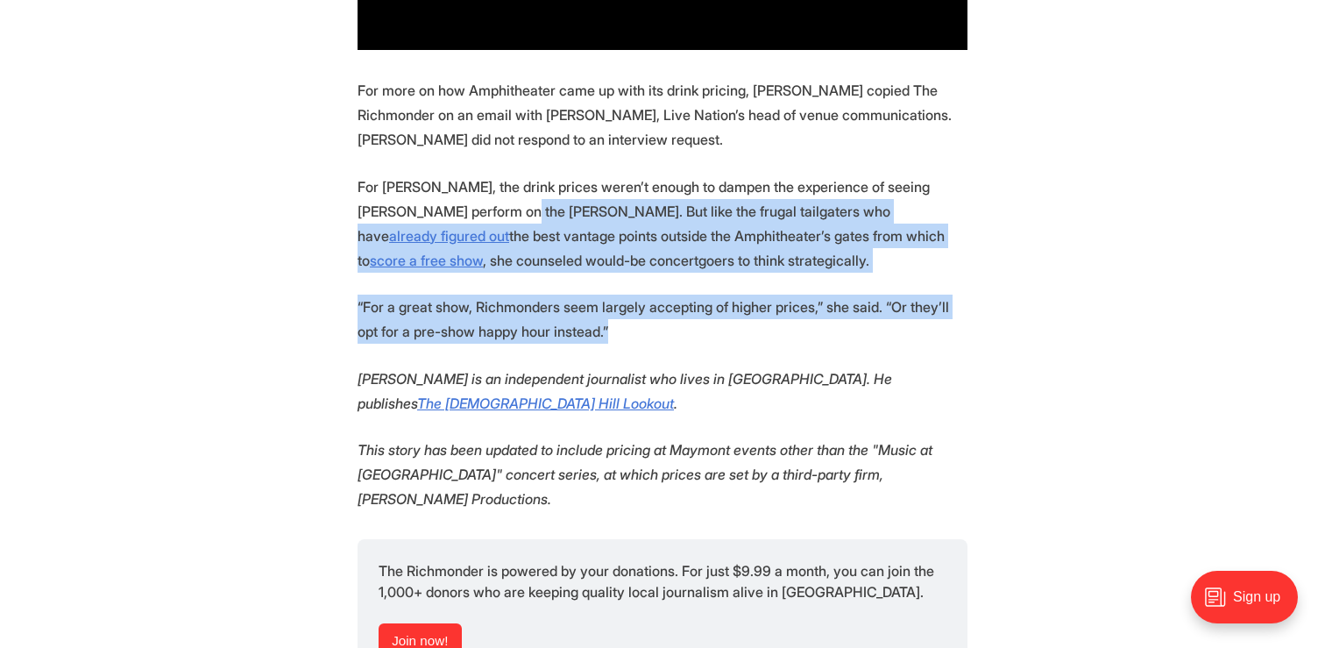
click at [650, 295] on p "“For a great show, Richmonders seem largely accepting of higher prices,” she sa…" at bounding box center [663, 319] width 610 height 49
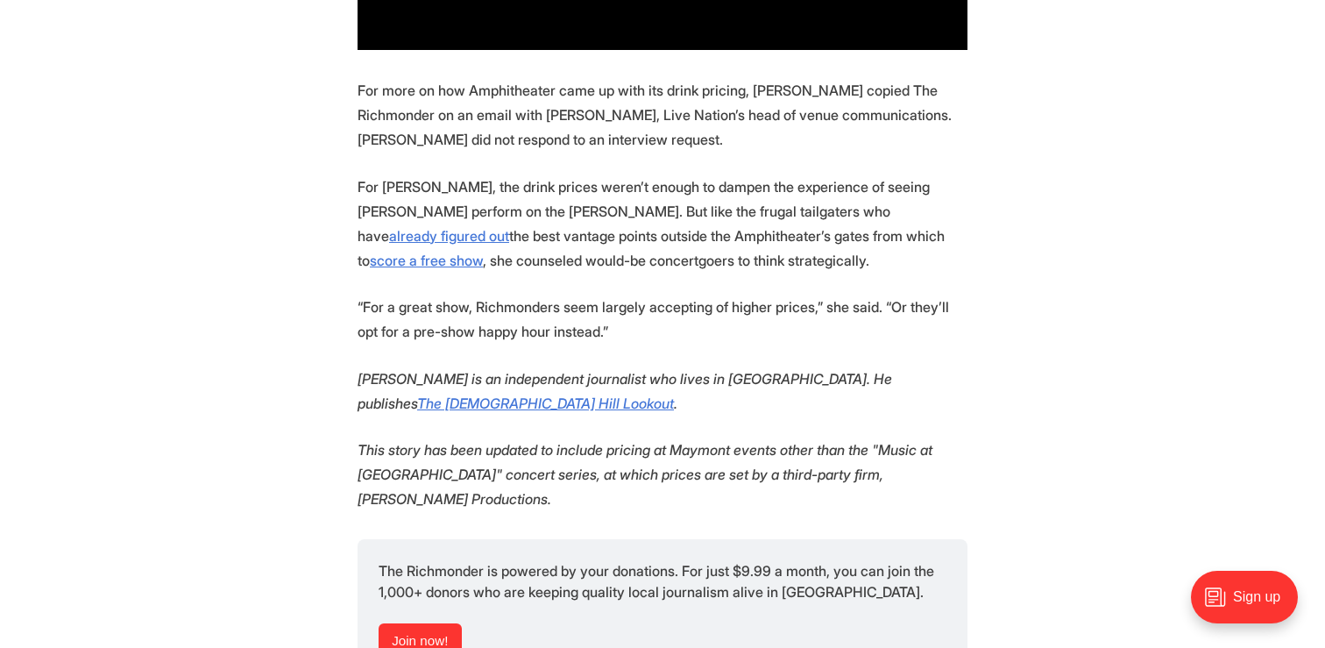
click at [699, 295] on p "“For a great show, Richmonders seem largely accepting of higher prices,” she sa…" at bounding box center [663, 319] width 610 height 49
